Goal: Obtain resource: Download file/media

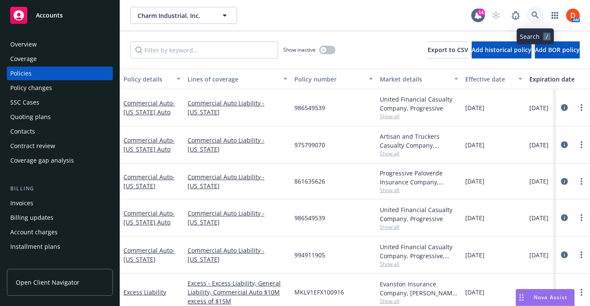
click at [530, 18] on link at bounding box center [535, 15] width 17 height 17
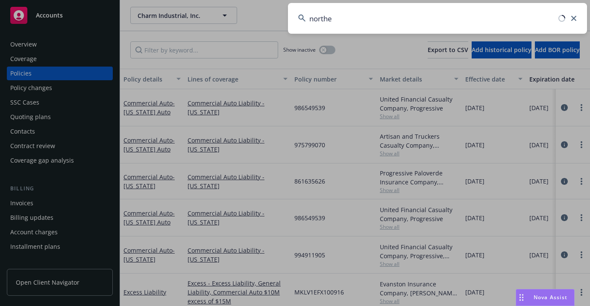
type input "norther"
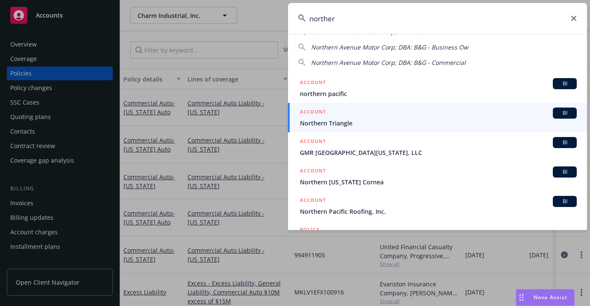
scroll to position [54, 0]
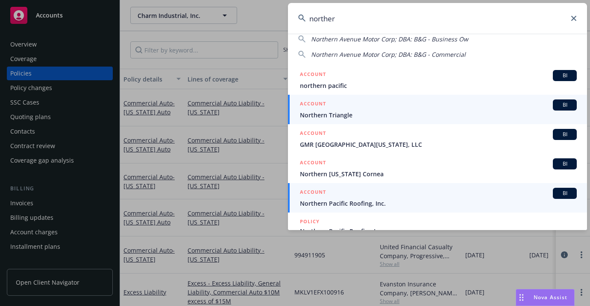
click at [404, 203] on span "Northern Pacific Roofing, Inc." at bounding box center [438, 203] width 277 height 9
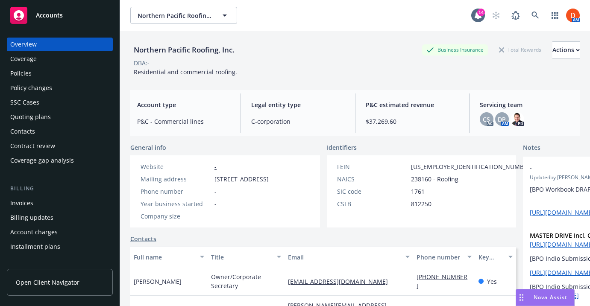
click at [67, 72] on div "Policies" at bounding box center [59, 74] width 99 height 14
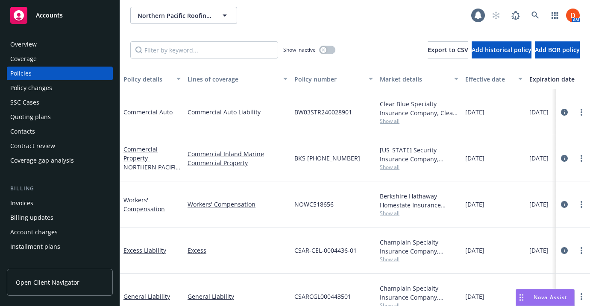
click at [336, 54] on div "Show inactive Export to CSV Add historical policy Add BOR policy" at bounding box center [355, 50] width 470 height 38
click at [329, 51] on button "button" at bounding box center [327, 50] width 16 height 9
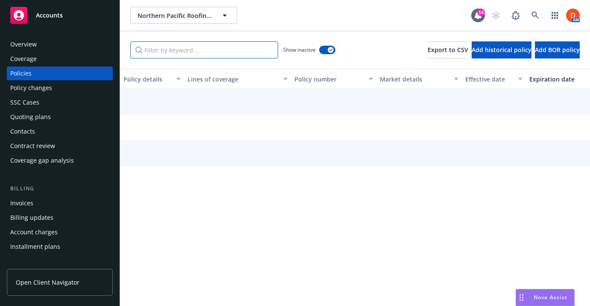
click at [239, 56] on input "Filter by keyword..." at bounding box center [204, 49] width 148 height 17
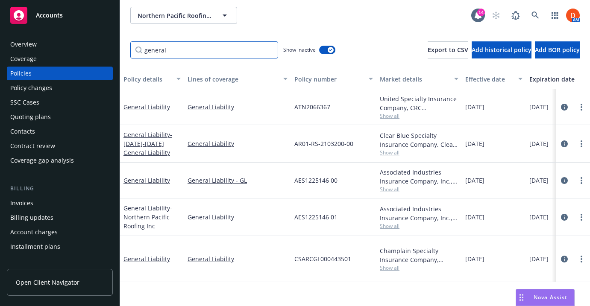
type input "general"
click at [568, 109] on link "circleInformation" at bounding box center [564, 107] width 10 height 10
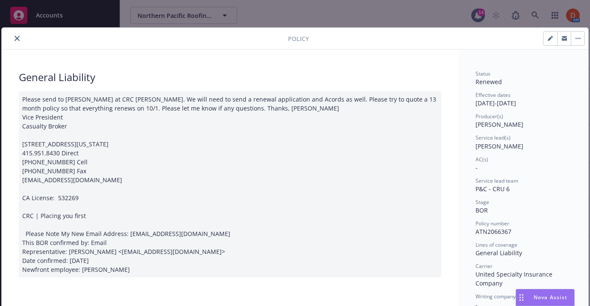
click at [16, 36] on icon "close" at bounding box center [17, 38] width 5 height 5
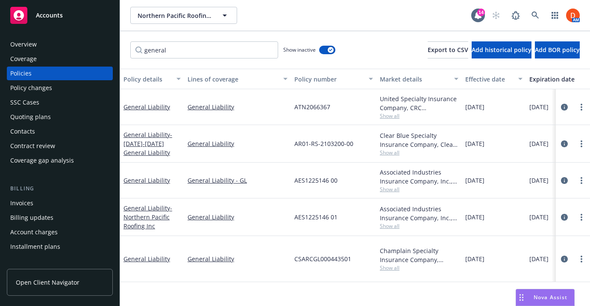
click at [11, 38] on div "Overview" at bounding box center [23, 45] width 27 height 14
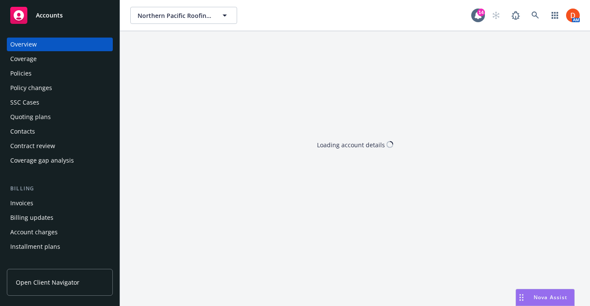
click at [73, 71] on div "Policies" at bounding box center [59, 74] width 99 height 14
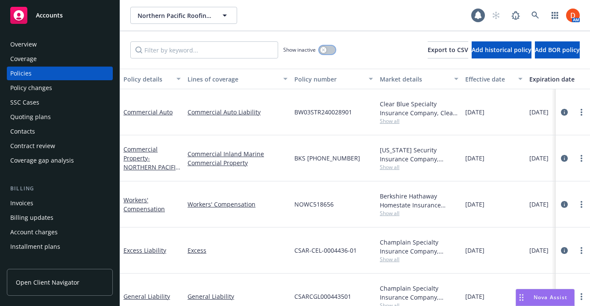
click at [330, 52] on button "button" at bounding box center [327, 50] width 16 height 9
click at [253, 51] on input "Filter by keyword..." at bounding box center [204, 49] width 148 height 17
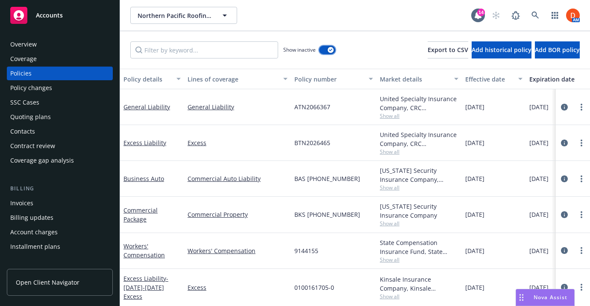
click at [333, 48] on div "button" at bounding box center [331, 50] width 6 height 6
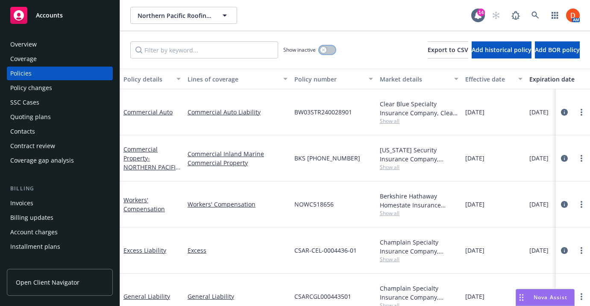
click at [330, 49] on button "button" at bounding box center [327, 50] width 16 height 9
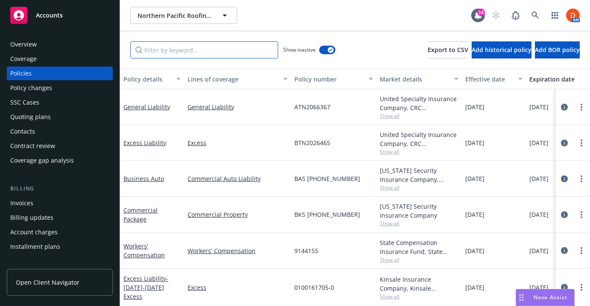
click at [241, 47] on input "Filter by keyword..." at bounding box center [204, 49] width 148 height 17
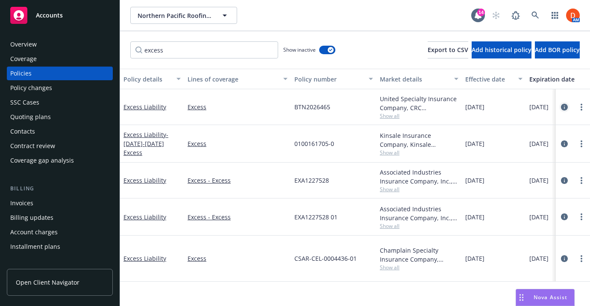
click at [565, 106] on icon "circleInformation" at bounding box center [564, 107] width 7 height 7
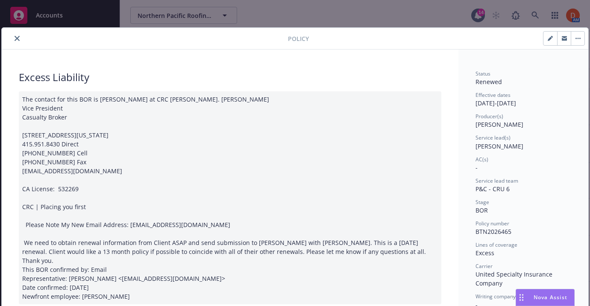
click at [17, 38] on icon "close" at bounding box center [17, 38] width 5 height 5
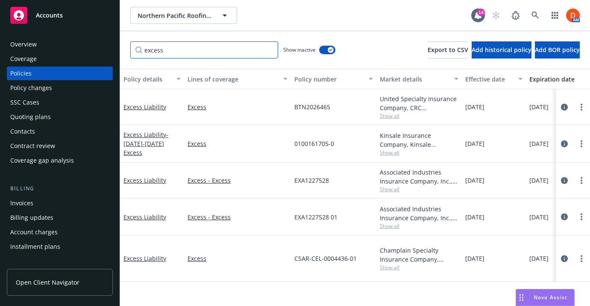
click at [224, 50] on input "excess" at bounding box center [204, 49] width 148 height 17
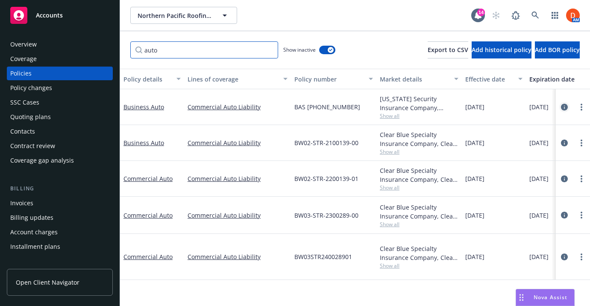
type input "auto"
click at [568, 106] on link "circleInformation" at bounding box center [564, 107] width 10 height 10
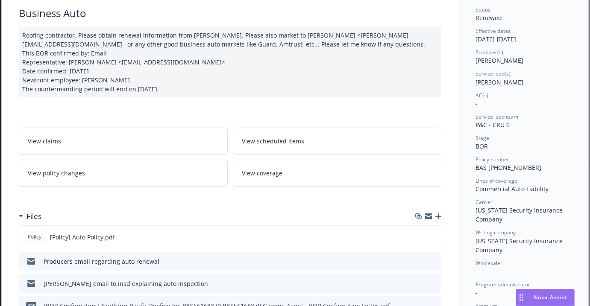
scroll to position [35, 0]
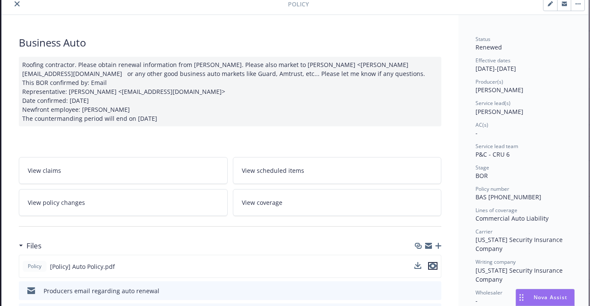
click at [435, 266] on icon "preview file" at bounding box center [433, 266] width 8 height 6
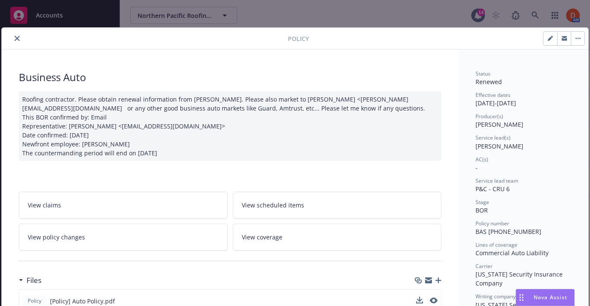
click at [15, 38] on icon "close" at bounding box center [17, 38] width 5 height 5
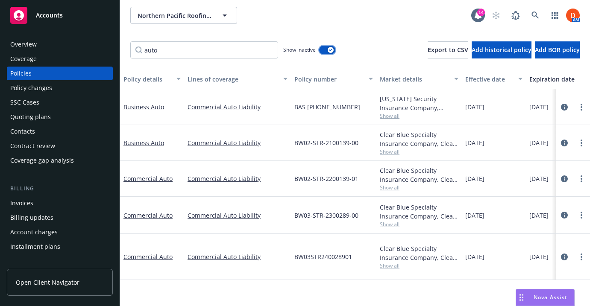
click at [326, 50] on button "button" at bounding box center [327, 50] width 16 height 9
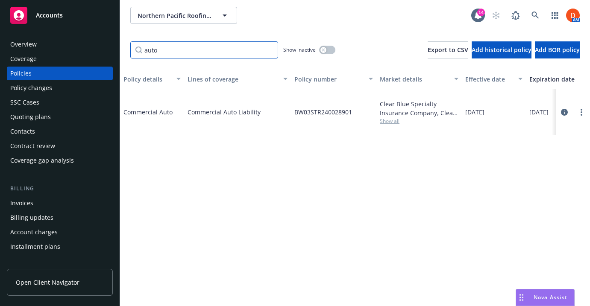
click at [270, 49] on input "auto" at bounding box center [204, 49] width 148 height 17
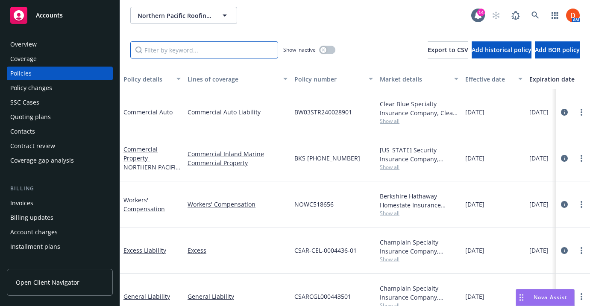
scroll to position [13, 0]
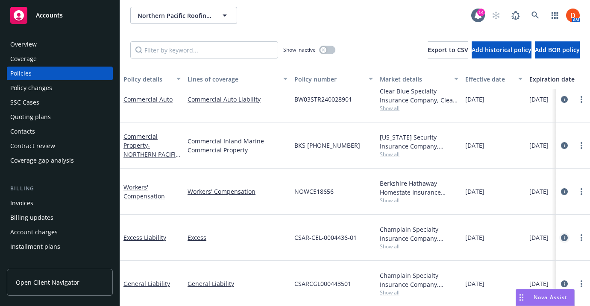
click at [561, 235] on icon "circleInformation" at bounding box center [564, 238] width 7 height 7
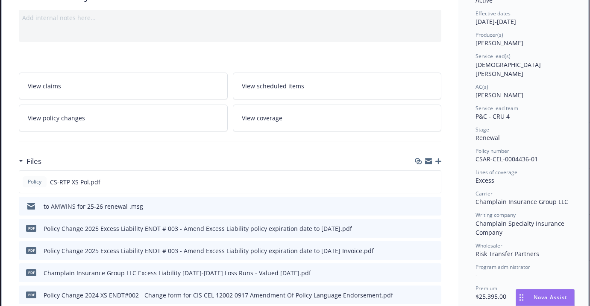
scroll to position [91, 0]
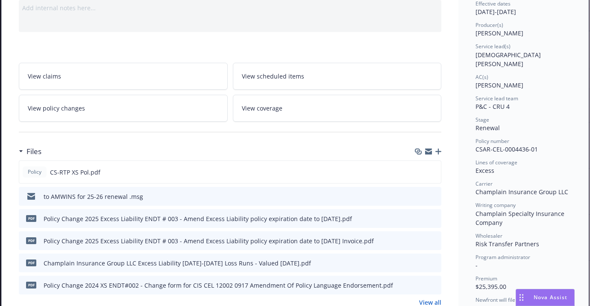
click at [421, 220] on icon "download file" at bounding box center [419, 218] width 7 height 7
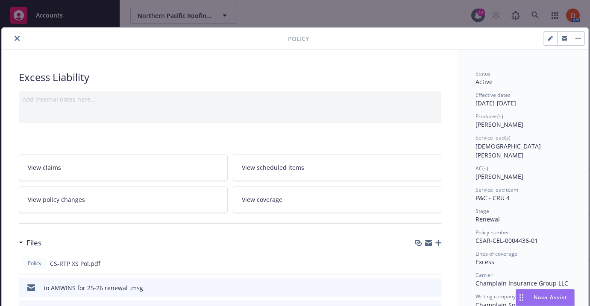
click at [12, 40] on button "close" at bounding box center [17, 38] width 10 height 10
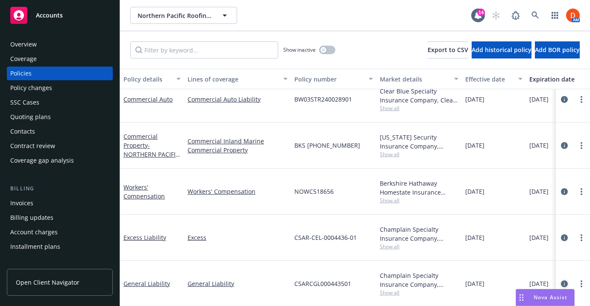
click at [561, 281] on icon "circleInformation" at bounding box center [564, 284] width 7 height 7
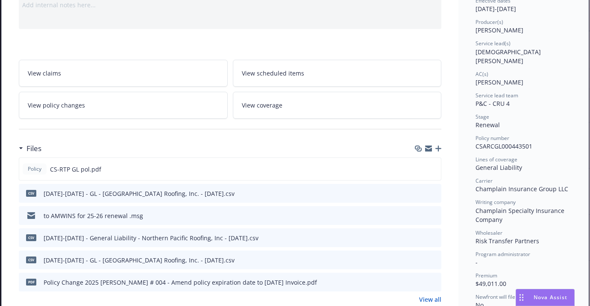
scroll to position [97, 0]
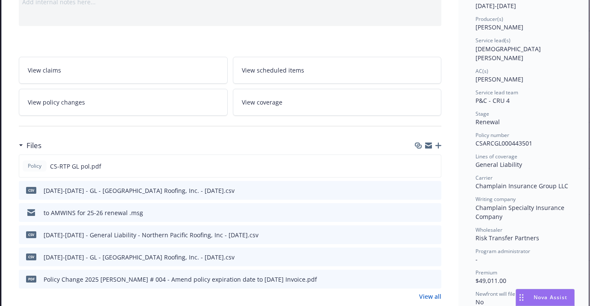
click at [426, 297] on link "View all" at bounding box center [430, 296] width 22 height 9
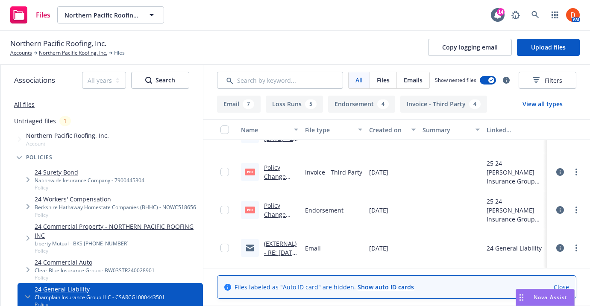
scroll to position [165, 0]
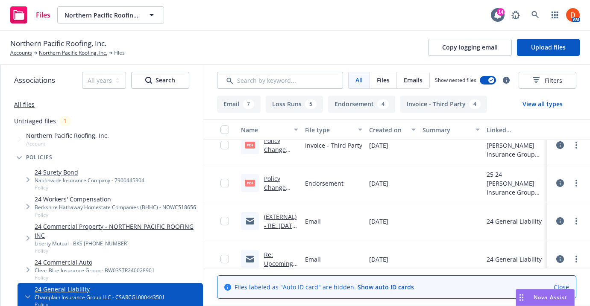
click at [272, 185] on link "Policy Change 2025 [PERSON_NAME] # 004 - Amend policy expiration date to [DATE]…" at bounding box center [280, 219] width 33 height 89
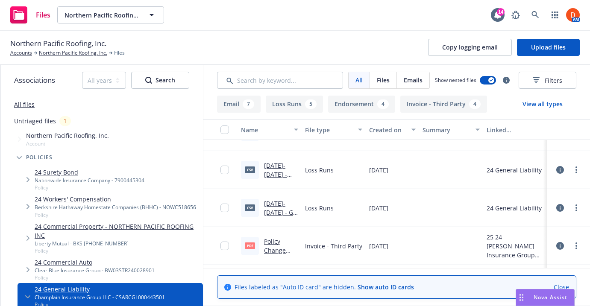
scroll to position [0, 0]
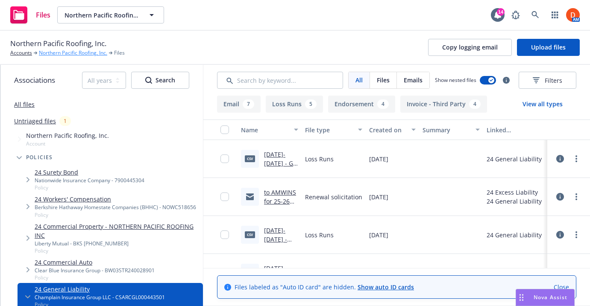
click at [88, 50] on link "Northern Pacific Roofing, Inc." at bounding box center [73, 53] width 68 height 8
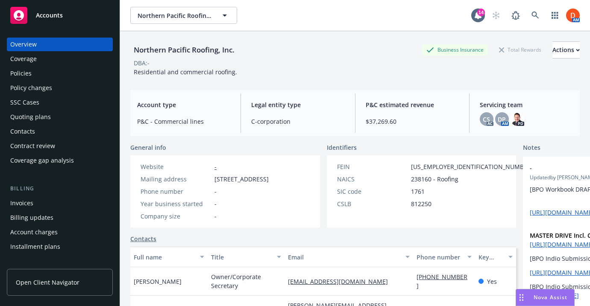
click at [77, 90] on div "Policy changes" at bounding box center [59, 88] width 99 height 14
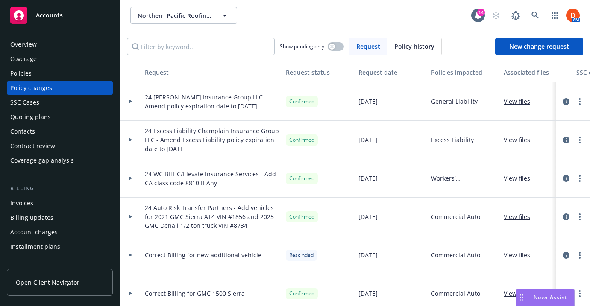
click at [135, 100] on div at bounding box center [130, 101] width 21 height 38
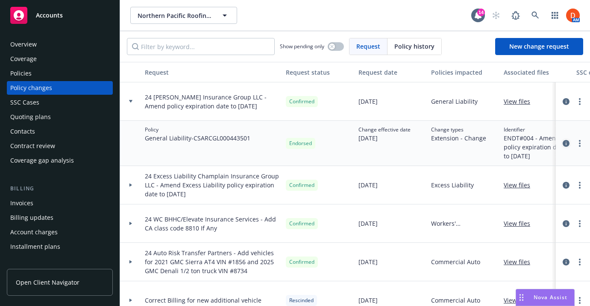
click at [563, 144] on icon "circleInformation" at bounding box center [566, 143] width 7 height 7
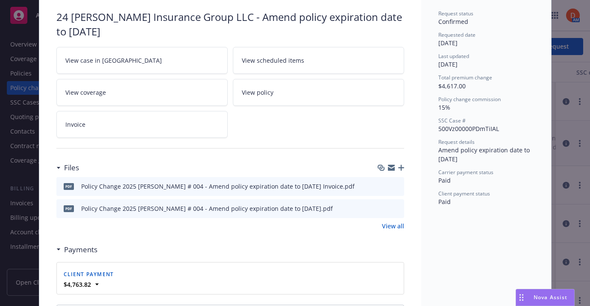
scroll to position [66, 0]
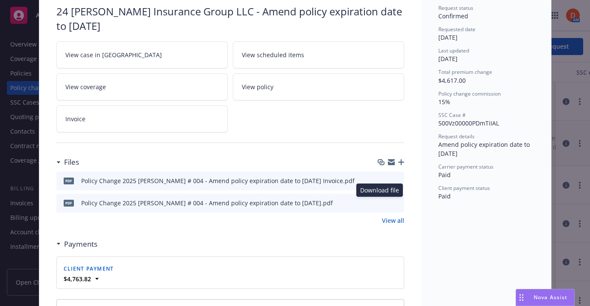
click at [382, 203] on button "download file" at bounding box center [382, 202] width 9 height 9
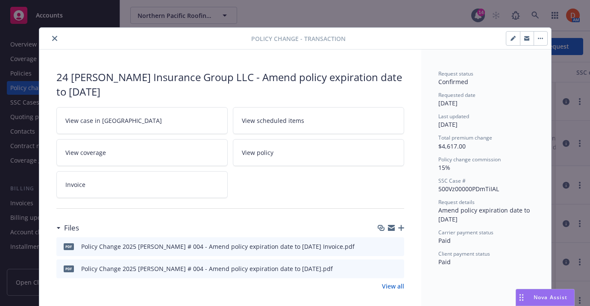
click at [52, 36] on icon "close" at bounding box center [54, 38] width 5 height 5
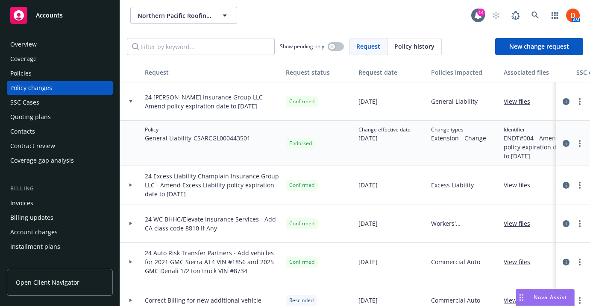
click at [53, 197] on div "Invoices" at bounding box center [59, 204] width 99 height 14
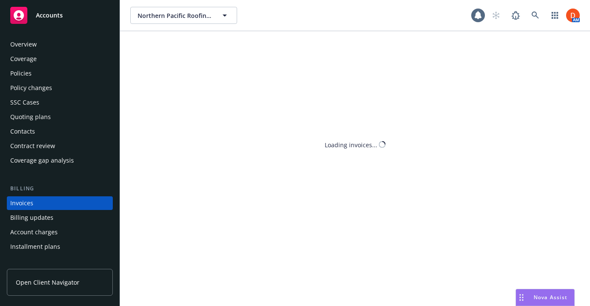
scroll to position [36, 0]
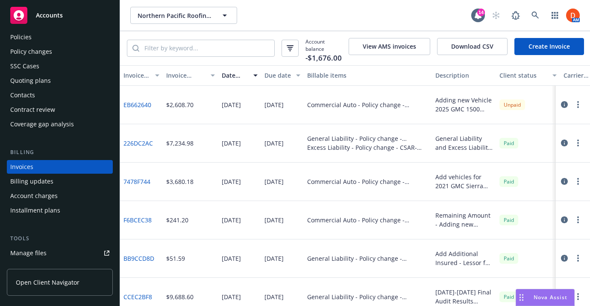
click at [561, 142] on icon "button" at bounding box center [564, 143] width 7 height 7
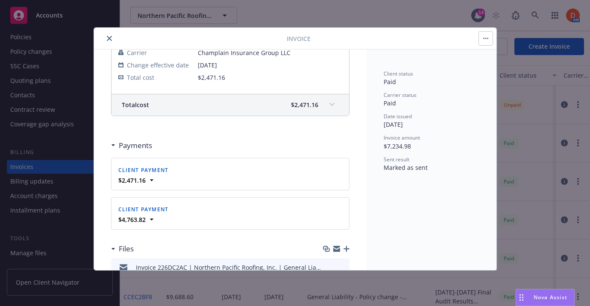
scroll to position [354, 0]
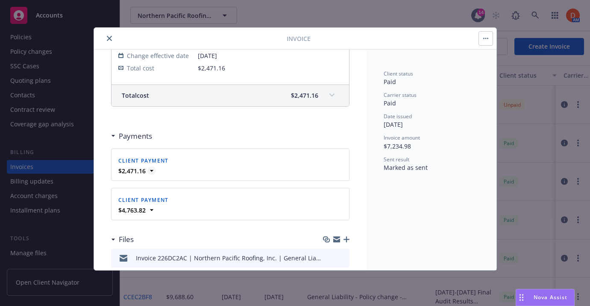
click at [151, 171] on icon at bounding box center [151, 171] width 3 height 2
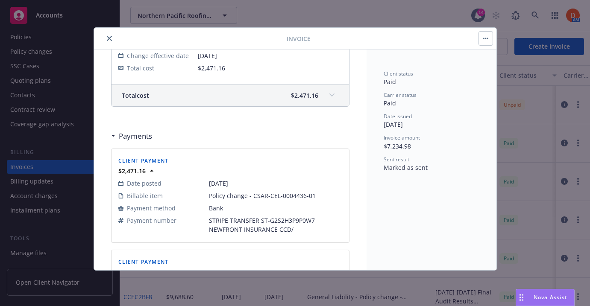
click at [109, 38] on icon "close" at bounding box center [109, 38] width 5 height 5
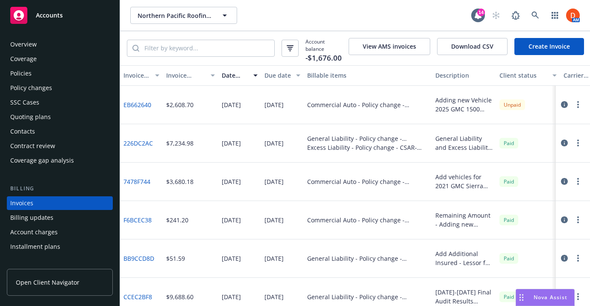
click at [39, 74] on div "Policies" at bounding box center [59, 74] width 99 height 14
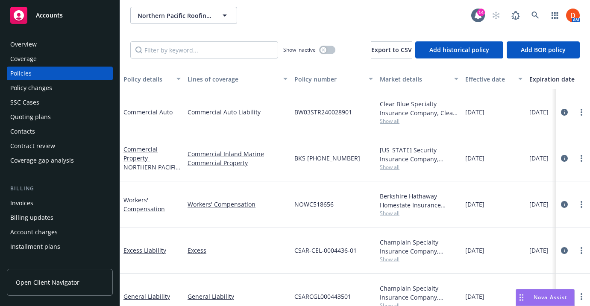
click at [385, 118] on span "Show all" at bounding box center [419, 121] width 79 height 7
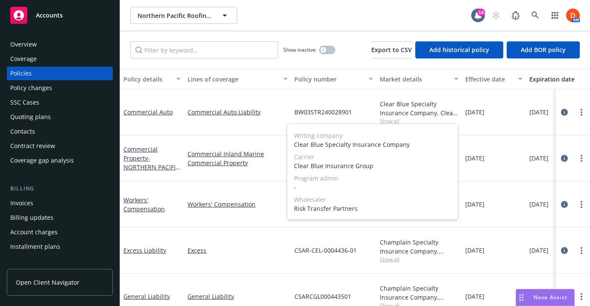
click at [390, 109] on div "Clear Blue Specialty Insurance Company, Clear Blue Insurance Group, Risk Transf…" at bounding box center [419, 109] width 79 height 18
